Goal: Information Seeking & Learning: Learn about a topic

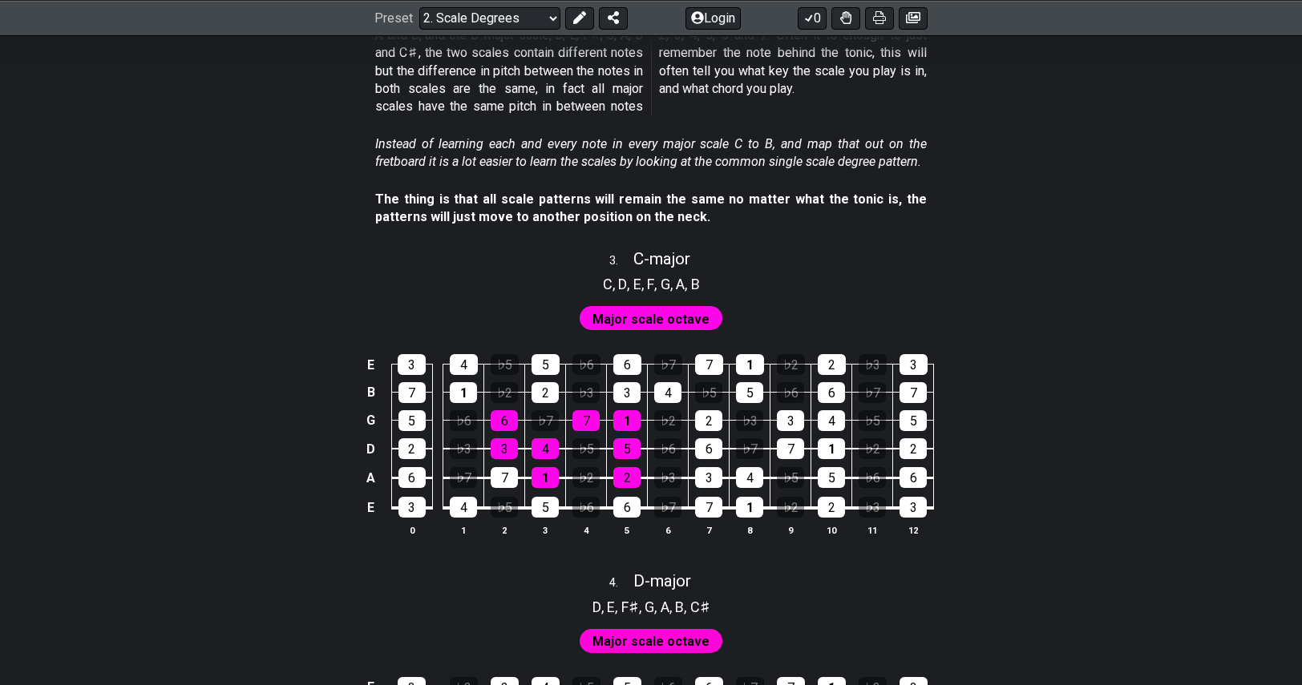
scroll to position [1800, 0]
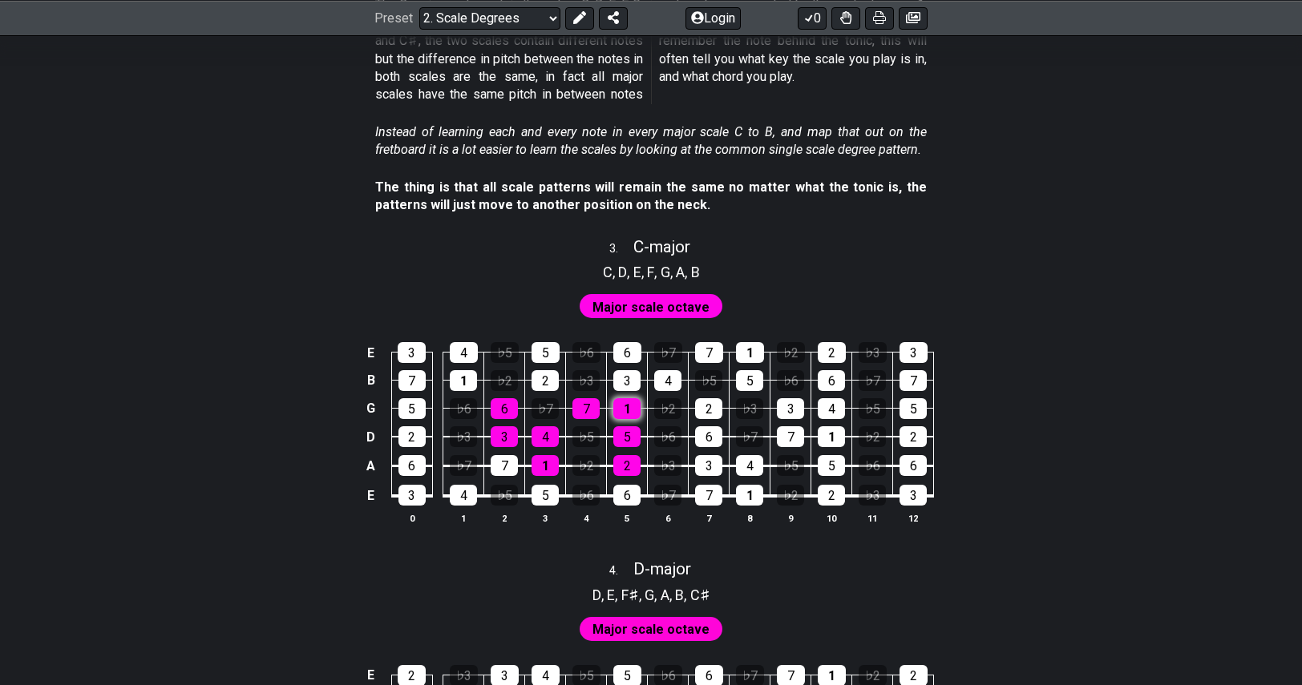
click at [634, 408] on div "1" at bounding box center [626, 408] width 27 height 21
click at [591, 411] on div "7" at bounding box center [585, 408] width 27 height 21
click at [625, 406] on div "1" at bounding box center [626, 408] width 27 height 21
click at [596, 406] on div "7" at bounding box center [585, 408] width 27 height 21
click at [621, 410] on div "1" at bounding box center [626, 408] width 27 height 21
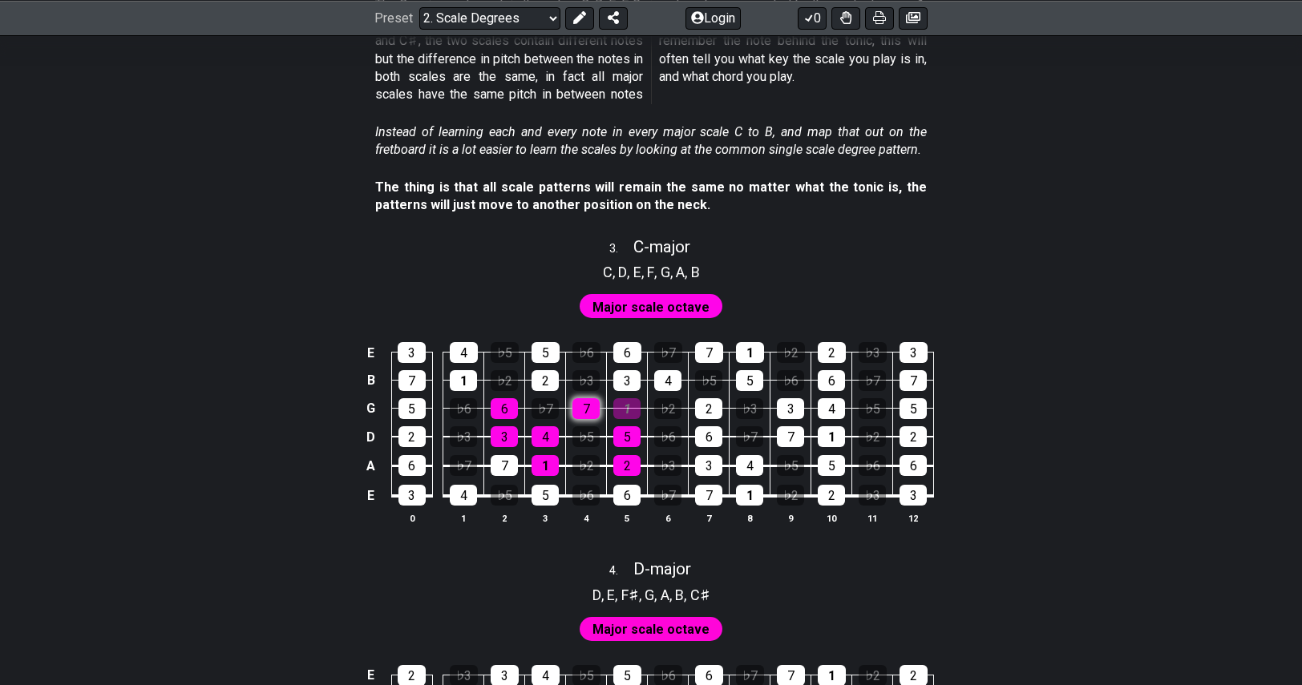
click at [579, 414] on div "7" at bounding box center [585, 408] width 27 height 21
click at [490, 415] on td "3" at bounding box center [504, 423] width 41 height 29
click at [497, 408] on div "6" at bounding box center [503, 408] width 27 height 21
click at [581, 410] on div "7" at bounding box center [585, 408] width 27 height 21
click at [622, 401] on div "1" at bounding box center [626, 408] width 27 height 21
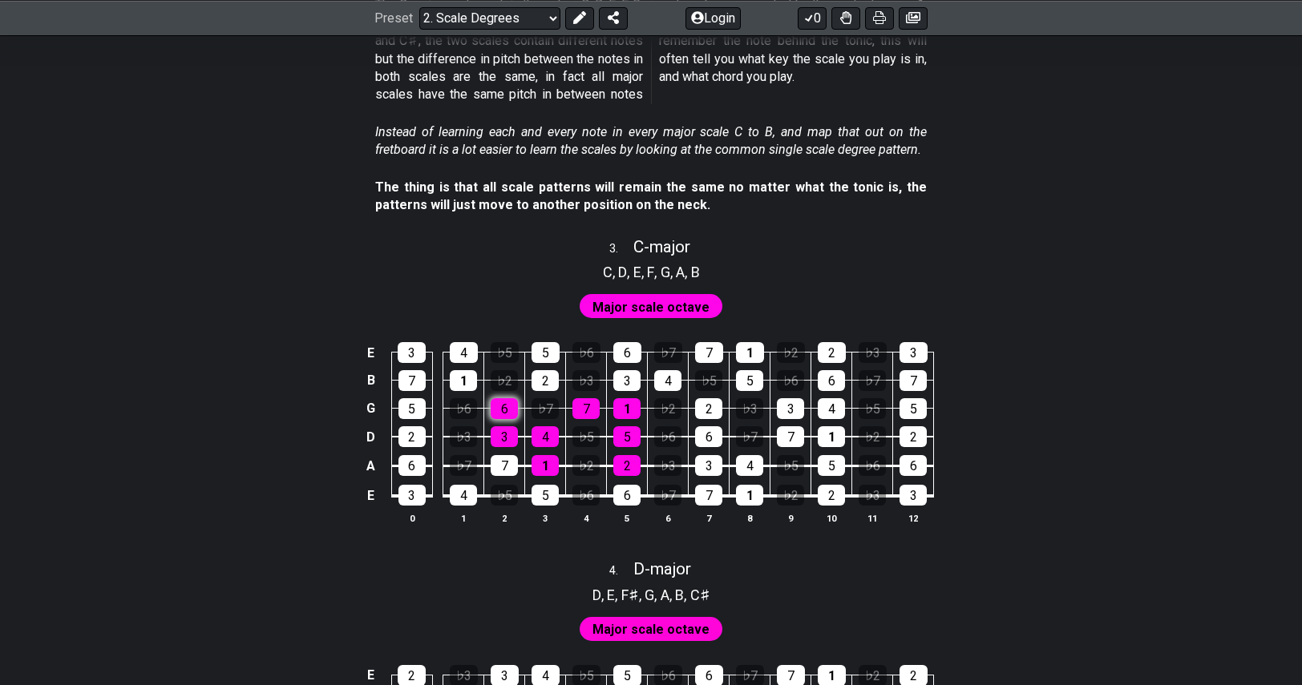
click at [503, 408] on div "6" at bounding box center [503, 408] width 27 height 21
click at [545, 385] on div "2" at bounding box center [544, 380] width 27 height 21
click at [555, 379] on div "2" at bounding box center [544, 380] width 27 height 21
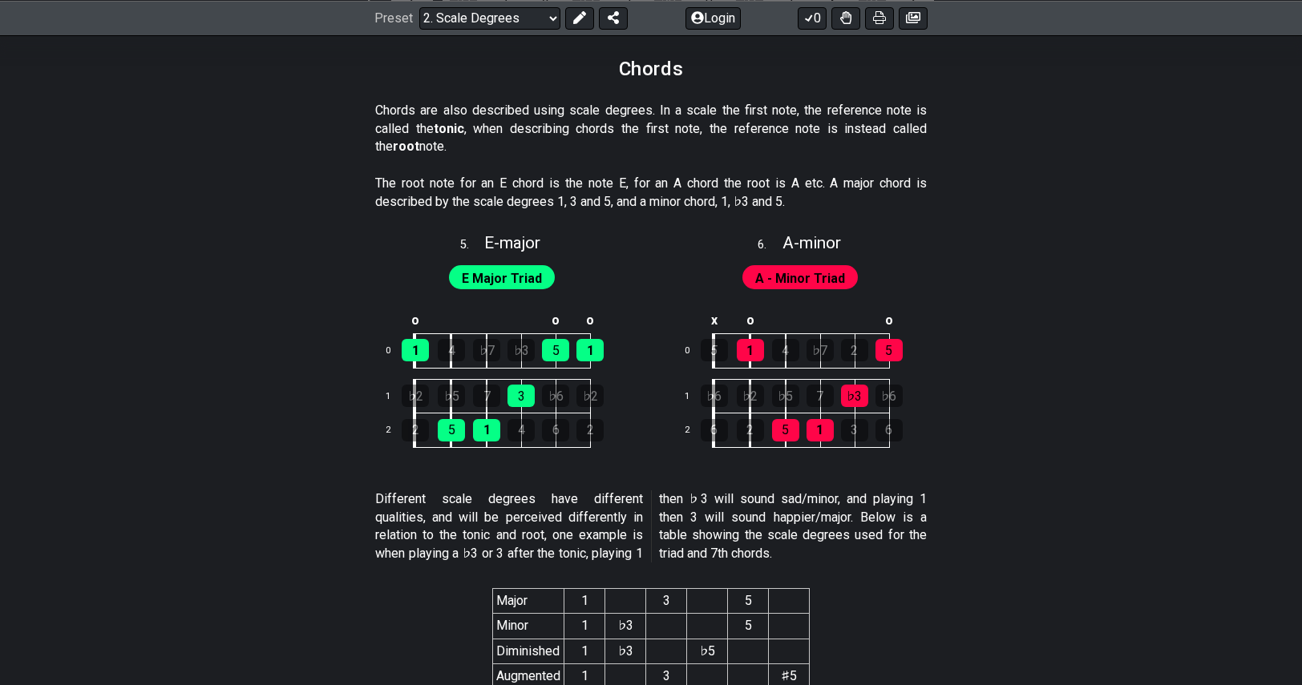
scroll to position [2625, 0]
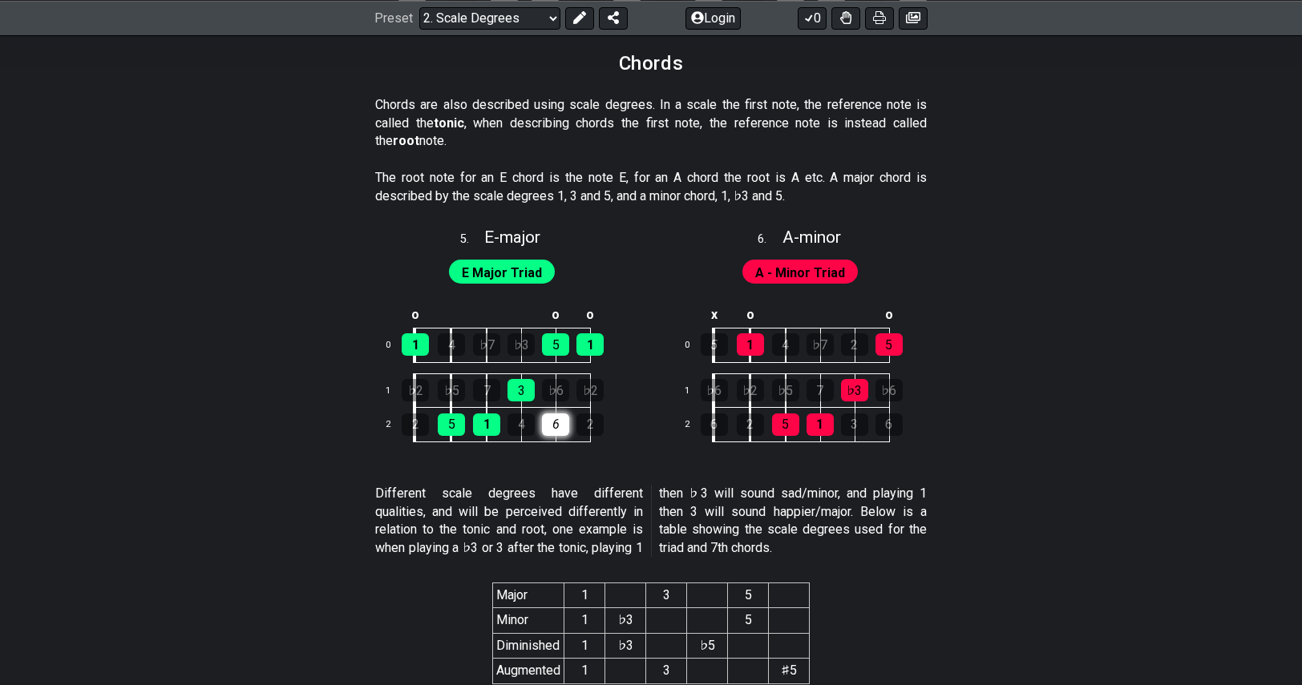
click at [544, 429] on div "6" at bounding box center [555, 425] width 27 height 22
click at [548, 429] on div "6" at bounding box center [555, 425] width 27 height 22
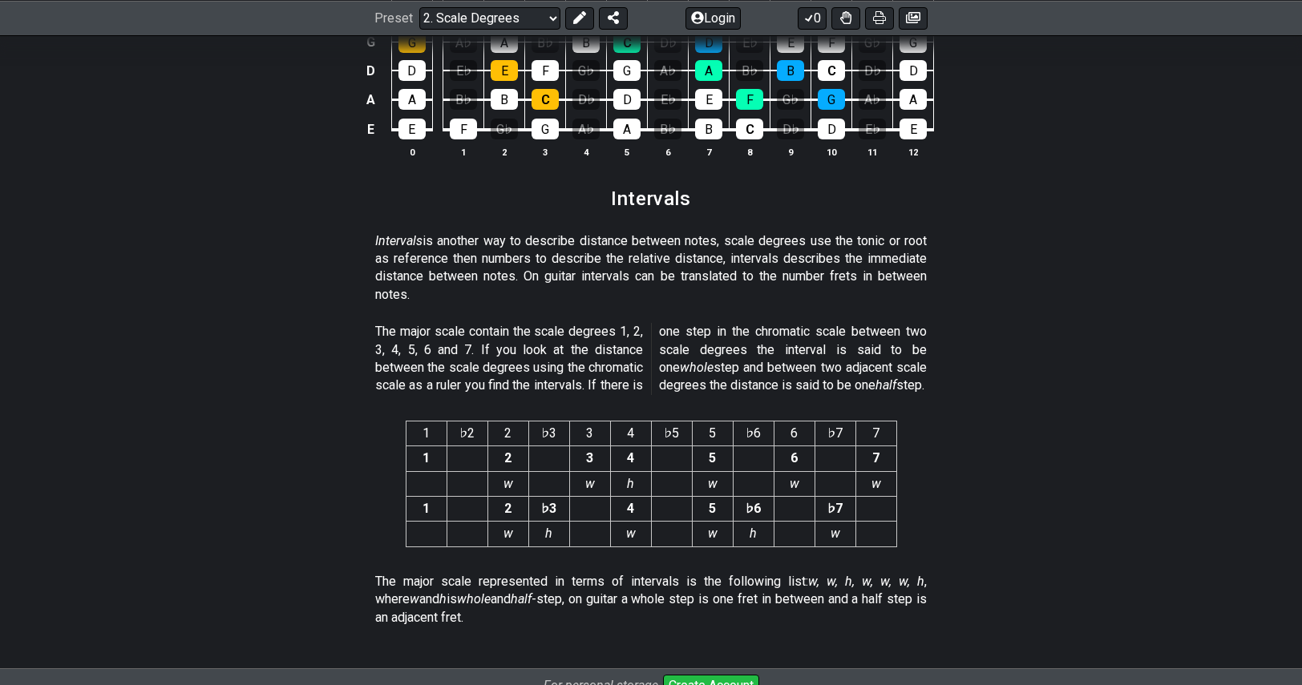
scroll to position [4138, 0]
